Goal: Information Seeking & Learning: Compare options

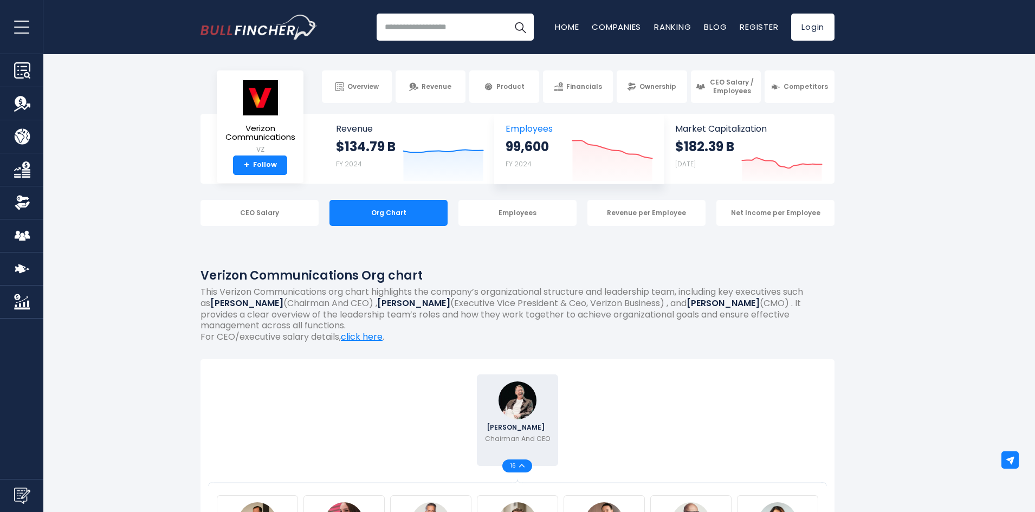
click at [578, 141] on icon at bounding box center [612, 150] width 80 height 18
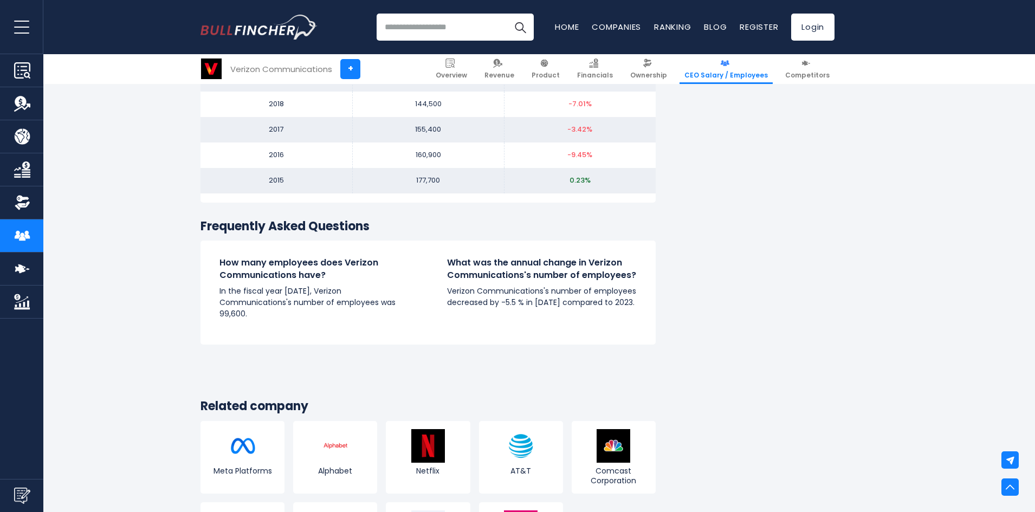
scroll to position [1464, 0]
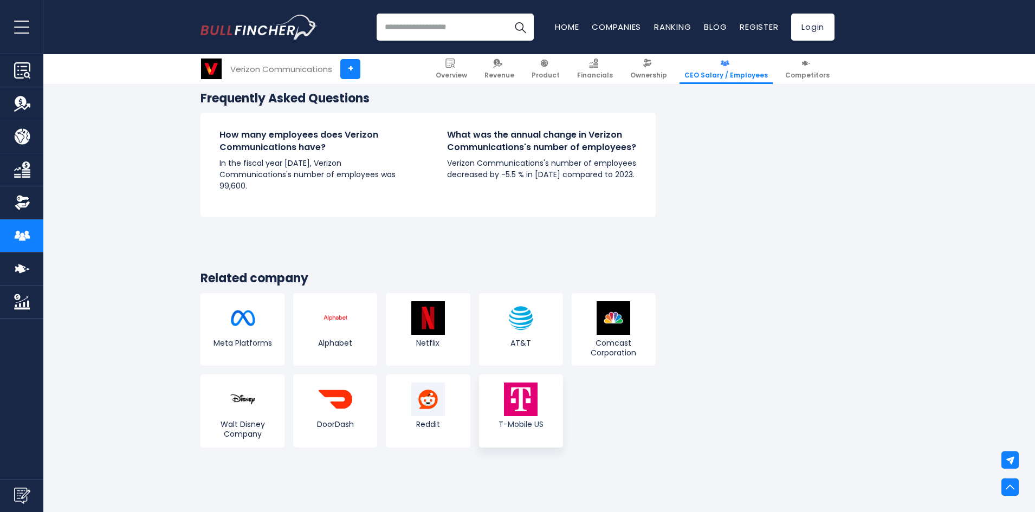
click at [542, 404] on link "T-Mobile US" at bounding box center [521, 411] width 84 height 73
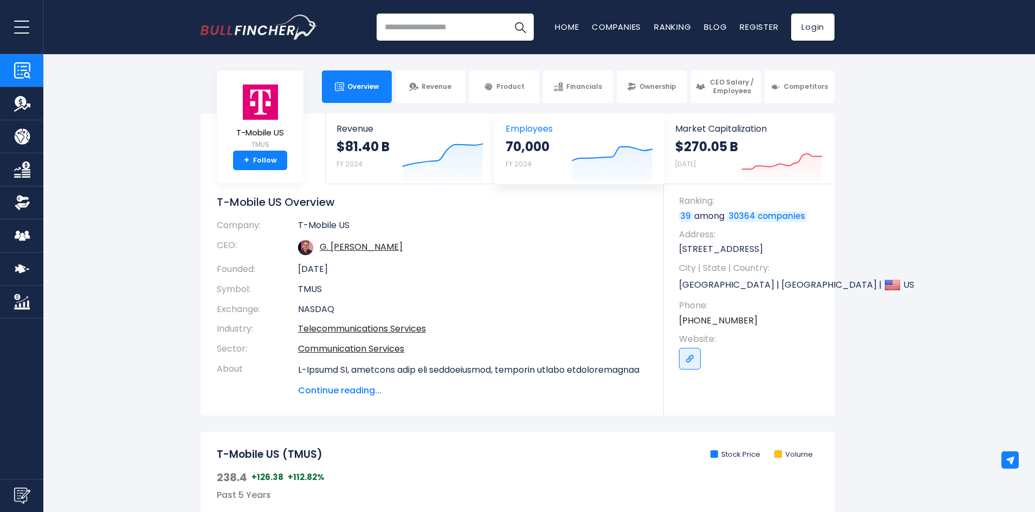
click at [617, 164] on icon "Created with Highcharts 12.1.2" at bounding box center [612, 159] width 81 height 46
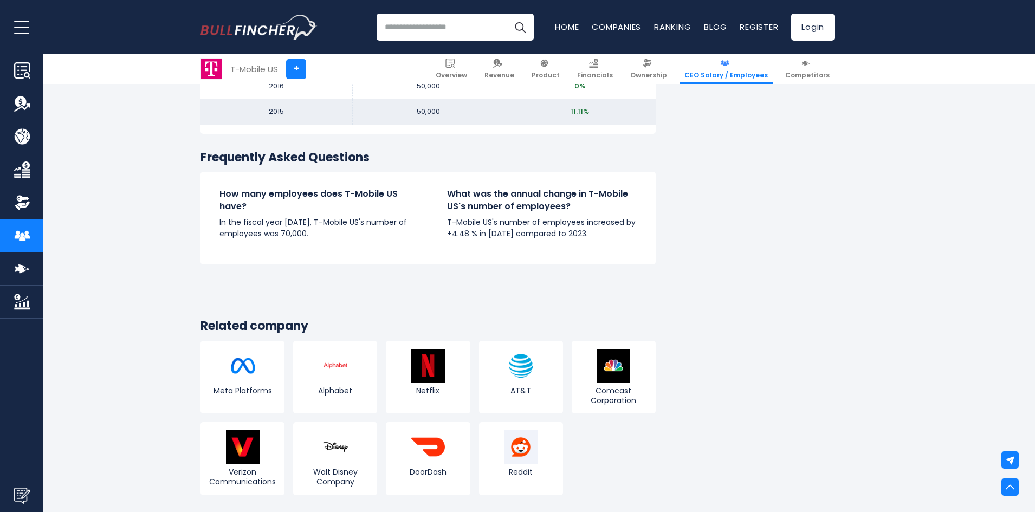
scroll to position [1409, 0]
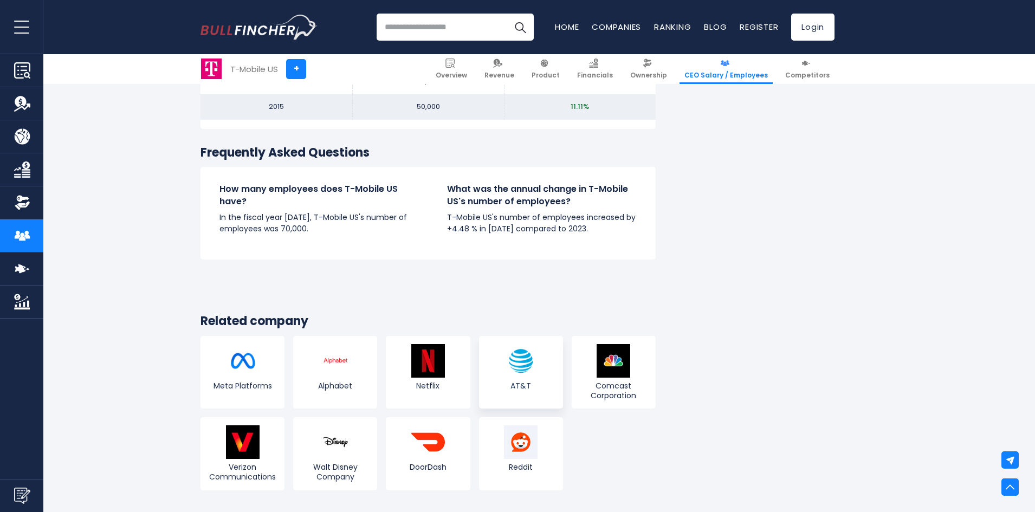
click at [519, 366] on img at bounding box center [521, 361] width 34 height 34
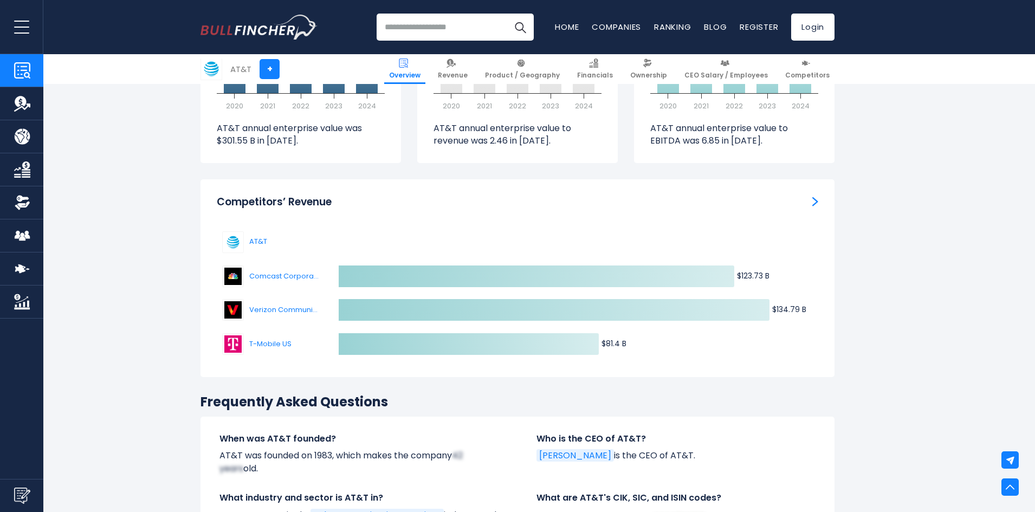
scroll to position [3307, 0]
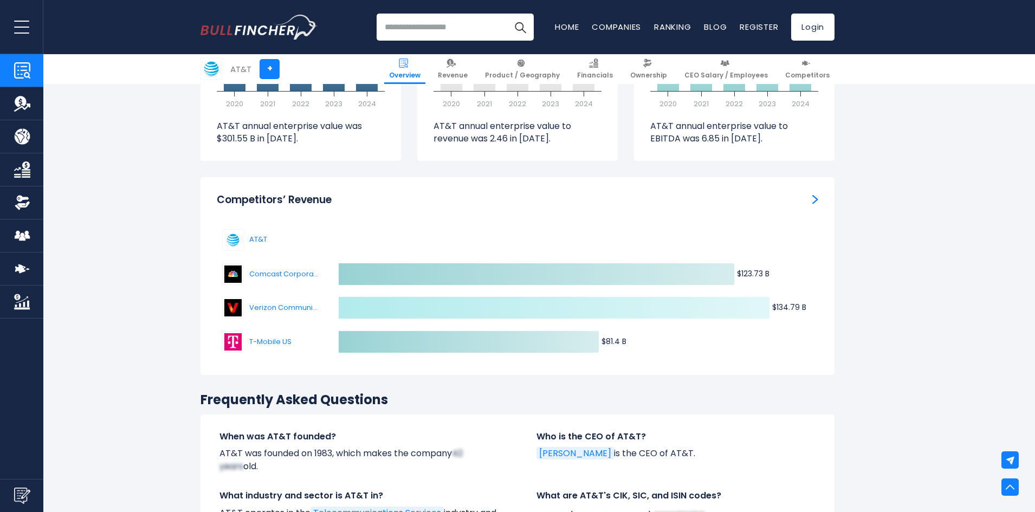
click at [690, 297] on icon at bounding box center [554, 308] width 431 height 22
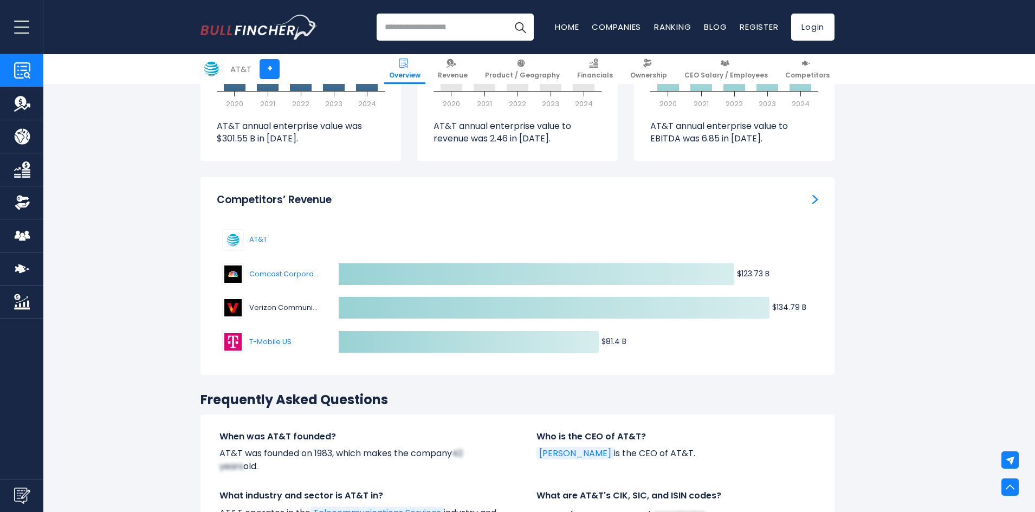
click at [282, 302] on span "Verizon Communications" at bounding box center [284, 307] width 70 height 11
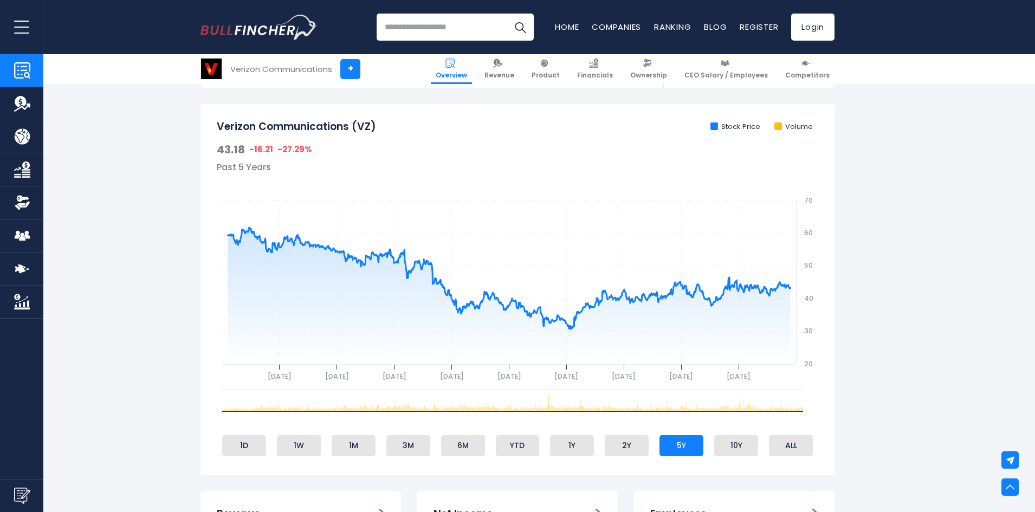
scroll to position [488, 0]
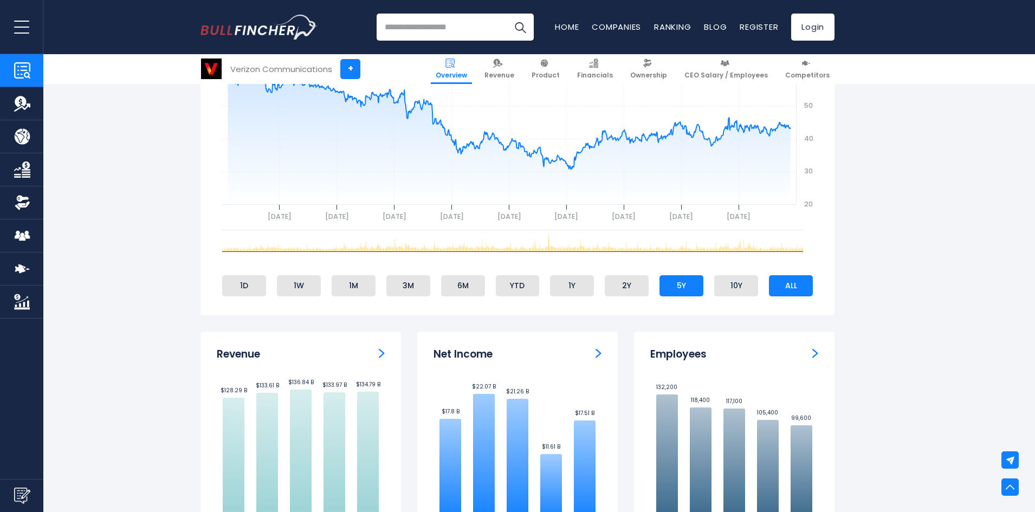
click at [795, 289] on li "ALL" at bounding box center [791, 285] width 44 height 21
